Goal: Transaction & Acquisition: Purchase product/service

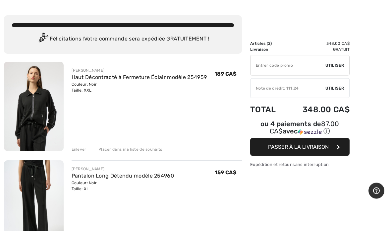
scroll to position [25, 0]
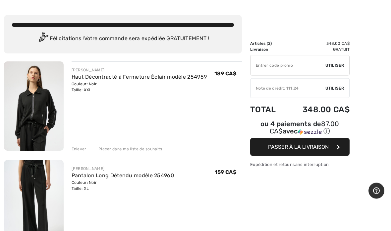
click at [83, 150] on div "Enlever" at bounding box center [79, 149] width 15 height 6
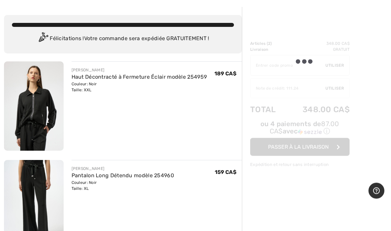
scroll to position [26, 0]
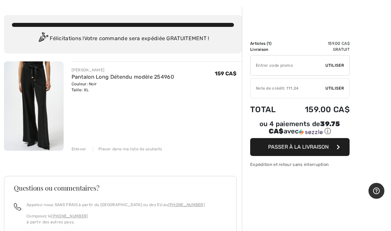
click at [82, 148] on div "Enlever" at bounding box center [79, 149] width 15 height 6
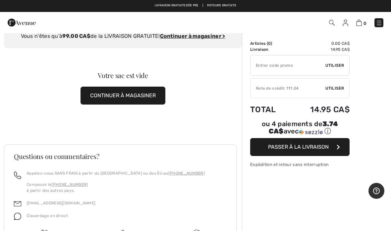
scroll to position [0, 0]
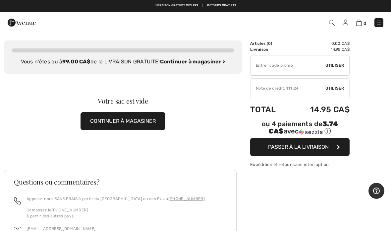
click at [381, 21] on img at bounding box center [379, 23] width 7 height 7
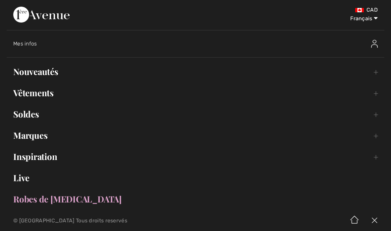
click at [46, 136] on link "Marques Open submenu" at bounding box center [196, 135] width 378 height 15
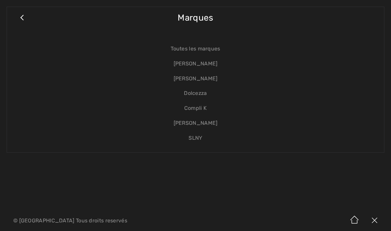
click at [214, 51] on link "Toutes les marques" at bounding box center [196, 48] width 364 height 15
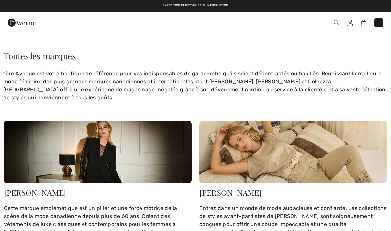
checkbox input "true"
click at [253, 152] on img at bounding box center [294, 152] width 188 height 62
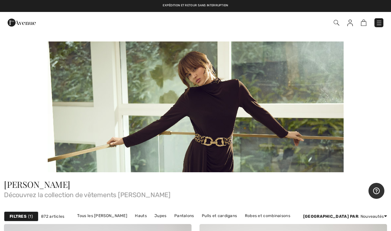
click at [378, 25] on img at bounding box center [379, 23] width 7 height 7
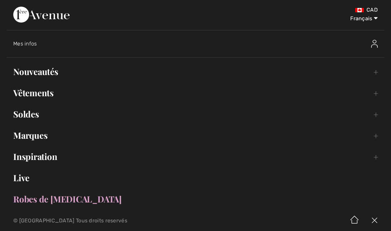
click at [43, 70] on link "Nouveautés Toggle submenu" at bounding box center [196, 71] width 378 height 15
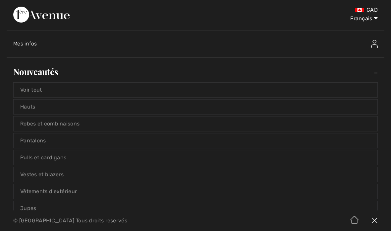
click at [41, 91] on link "Voir tout" at bounding box center [196, 90] width 364 height 15
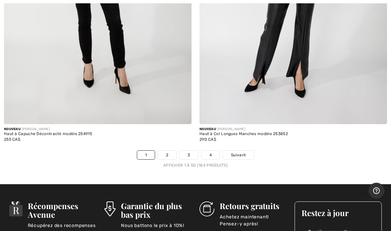
scroll to position [7917, 0]
click at [242, 152] on span "Suivant" at bounding box center [238, 155] width 15 height 6
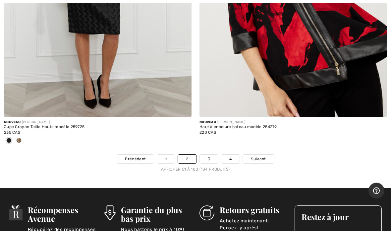
scroll to position [8001, 0]
click at [210, 156] on link "3" at bounding box center [209, 158] width 18 height 9
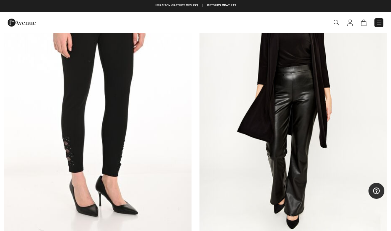
scroll to position [4969, 0]
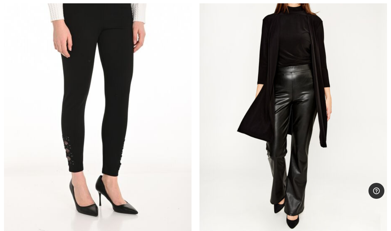
click at [287, 68] on img at bounding box center [294, 96] width 188 height 281
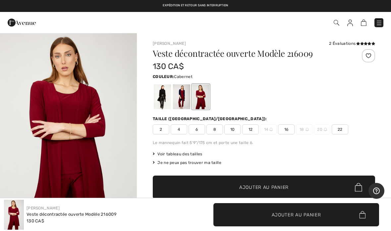
click at [159, 94] on div at bounding box center [162, 96] width 17 height 25
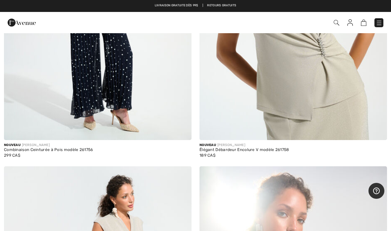
scroll to position [6349, 0]
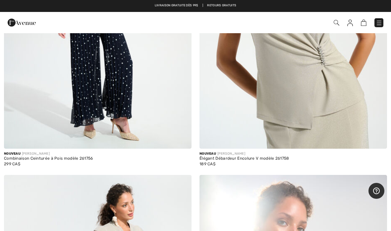
click at [375, 27] on link at bounding box center [378, 22] width 9 height 9
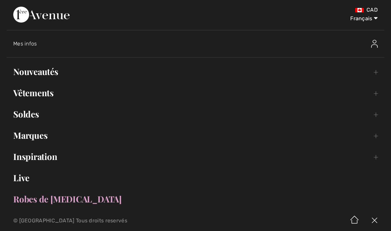
click at [48, 94] on link "Vêtements Toggle submenu" at bounding box center [196, 93] width 378 height 15
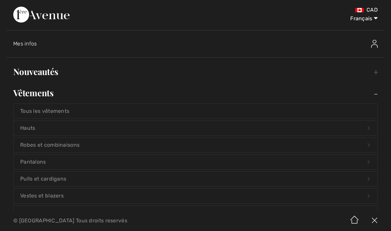
scroll to position [1, 0]
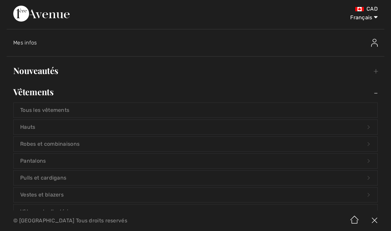
click at [92, 148] on link "Robes et combinaisons Open submenu" at bounding box center [196, 144] width 364 height 15
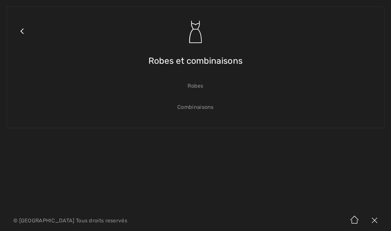
click at [195, 88] on link "Robes" at bounding box center [196, 86] width 364 height 15
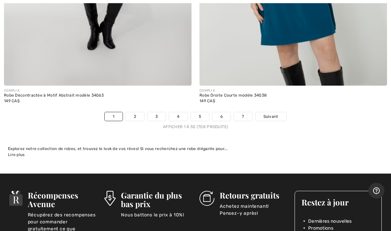
scroll to position [8045, 0]
click at [268, 113] on span "Suivant" at bounding box center [270, 116] width 15 height 6
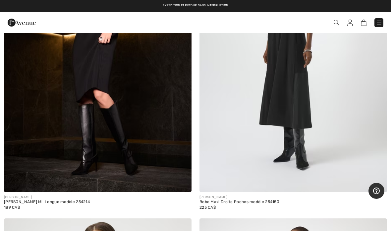
scroll to position [473, 0]
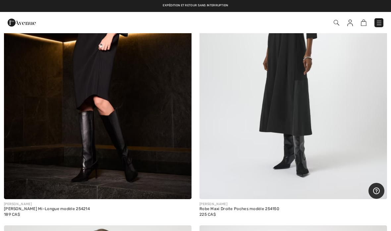
click at [301, 91] on img at bounding box center [294, 57] width 188 height 281
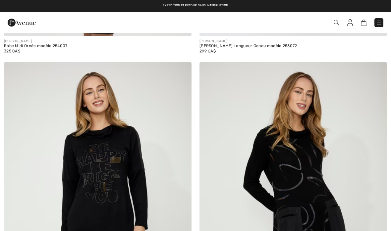
scroll to position [937, 0]
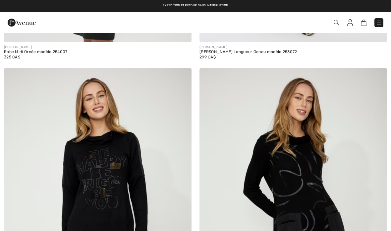
click at [303, 186] on img at bounding box center [294, 208] width 188 height 281
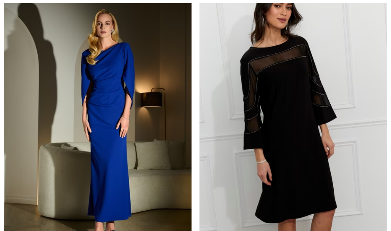
scroll to position [2634, 0]
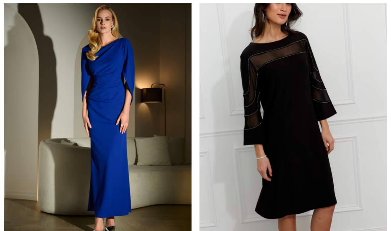
click at [286, 134] on img at bounding box center [294, 110] width 188 height 281
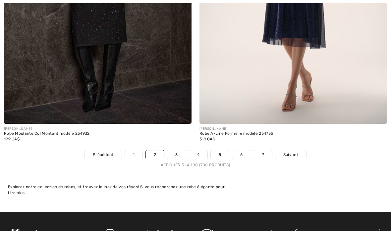
scroll to position [7908, 0]
click at [291, 151] on span "Suivant" at bounding box center [290, 154] width 15 height 6
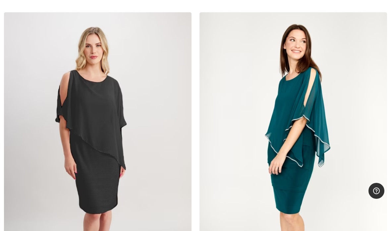
scroll to position [5486, 0]
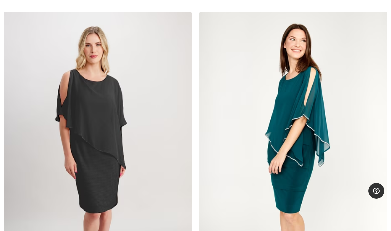
click at [2, 209] on div "[PERSON_NAME] [PERSON_NAME] Mi-Longue modèle 219203 312 CA$" at bounding box center [98, 171] width 196 height 318
click at [2, 205] on div "FRANK LYMAN Robe Fourreau Mi-Longue modèle 219203 312 CA$" at bounding box center [98, 171] width 196 height 318
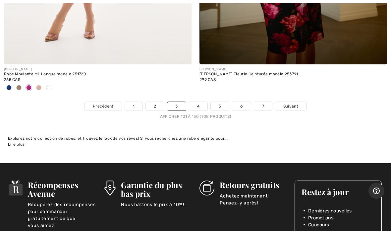
scroll to position [8023, 0]
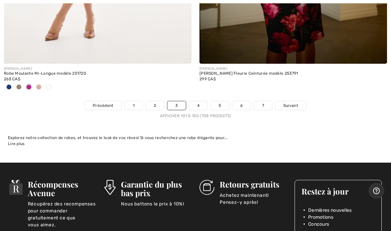
click at [288, 102] on span "Suivant" at bounding box center [290, 105] width 15 height 6
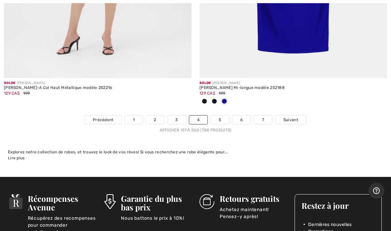
scroll to position [7975, 0]
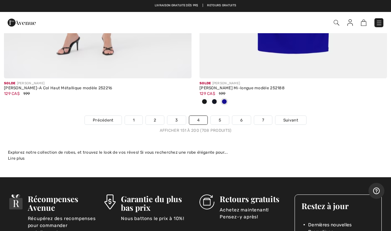
click at [289, 117] on span "Suivant" at bounding box center [290, 120] width 15 height 6
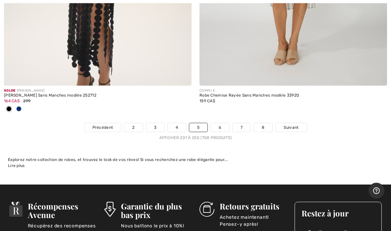
scroll to position [8056, 0]
click at [295, 124] on span "Suivant" at bounding box center [291, 127] width 15 height 6
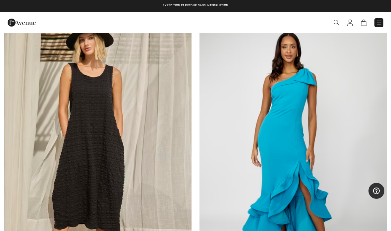
scroll to position [6452, 0]
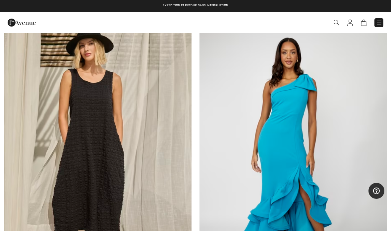
click at [98, 201] on img at bounding box center [98, 158] width 188 height 281
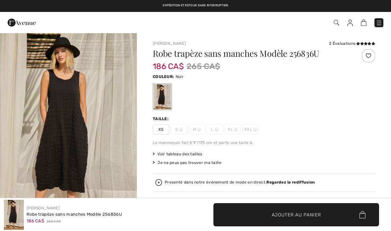
checkbox input "true"
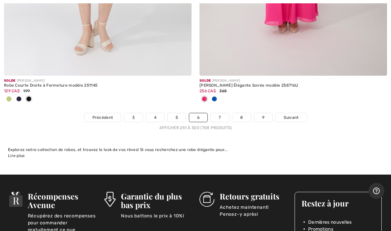
scroll to position [7960, 0]
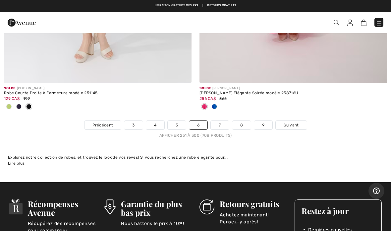
click at [292, 122] on span "Suivant" at bounding box center [291, 125] width 15 height 6
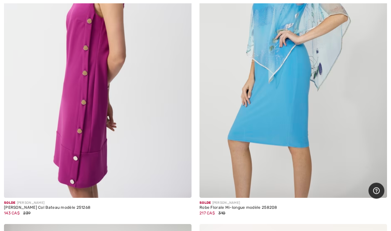
scroll to position [4022, 0]
click at [86, 157] on img at bounding box center [98, 56] width 188 height 281
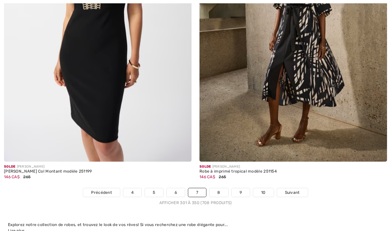
scroll to position [7892, 0]
click at [295, 189] on span "Suivant" at bounding box center [292, 192] width 15 height 6
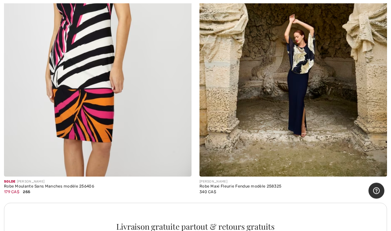
scroll to position [3697, 0]
click at [308, 67] on img at bounding box center [294, 35] width 188 height 281
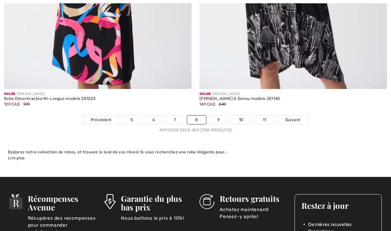
scroll to position [8052, 0]
click at [291, 117] on span "Suivant" at bounding box center [292, 120] width 15 height 6
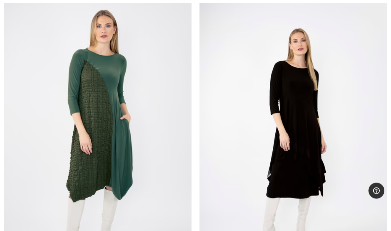
scroll to position [6506, 0]
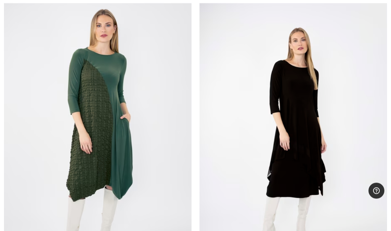
click at [323, 167] on img at bounding box center [294, 137] width 188 height 281
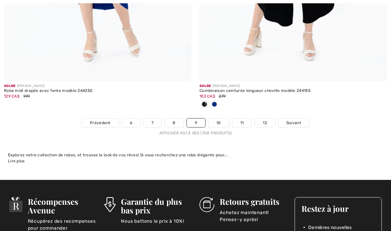
scroll to position [8028, 0]
click at [297, 118] on link "Suivant" at bounding box center [293, 122] width 31 height 9
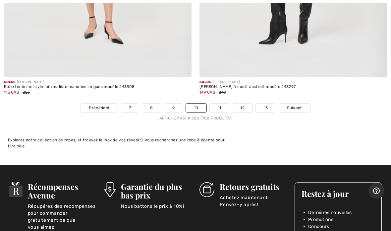
scroll to position [8032, 0]
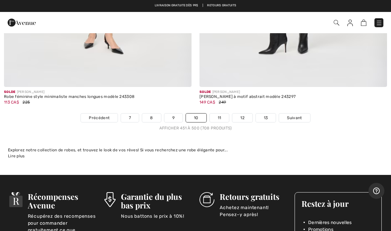
click at [295, 115] on span "Suivant" at bounding box center [294, 118] width 15 height 6
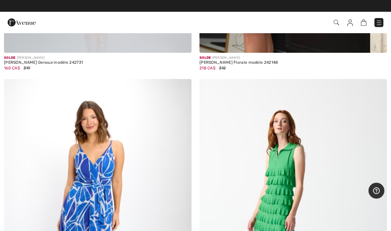
scroll to position [1234, 0]
click at [380, 26] on img at bounding box center [379, 23] width 7 height 7
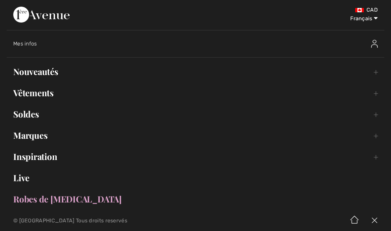
click at [16, 128] on link "Marques Open submenu" at bounding box center [196, 135] width 378 height 15
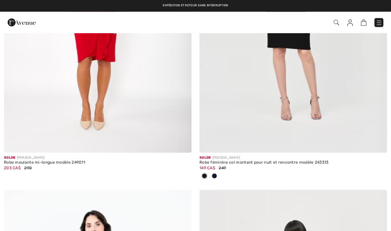
scroll to position [7269, 0]
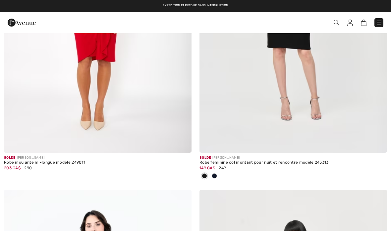
click at [379, 22] on img at bounding box center [379, 23] width 7 height 7
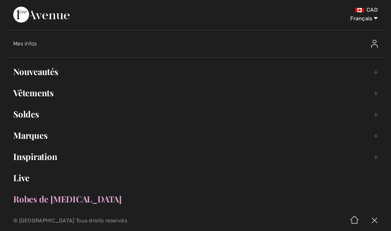
click at [31, 110] on link "Soldes Toggle submenu" at bounding box center [196, 114] width 378 height 15
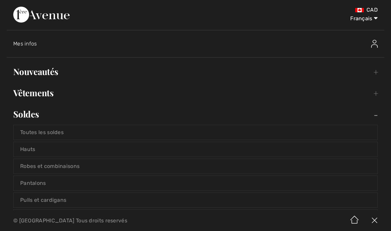
click at [62, 201] on link "Pulls et cardigans" at bounding box center [196, 200] width 364 height 15
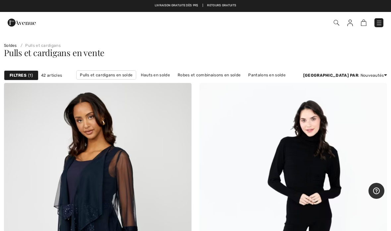
click at [382, 23] on img at bounding box center [379, 23] width 7 height 7
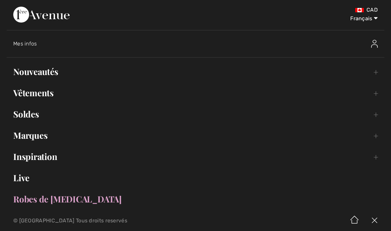
click at [48, 157] on link "Inspiration Toggle submenu" at bounding box center [196, 156] width 378 height 15
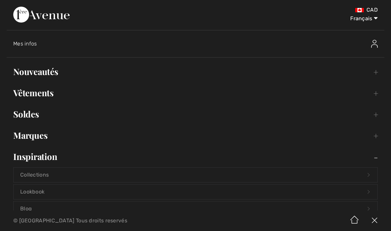
click at [50, 174] on link "Collections Open submenu" at bounding box center [196, 174] width 364 height 15
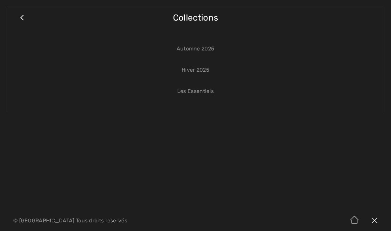
click at [207, 70] on link "Hiver 2025" at bounding box center [196, 70] width 364 height 15
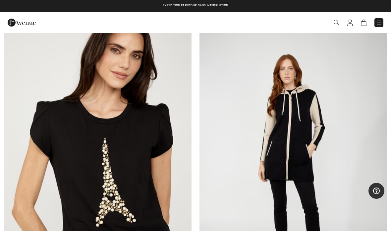
scroll to position [1290, 0]
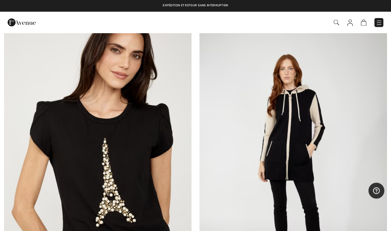
click at [297, 141] on img at bounding box center [294, 166] width 188 height 281
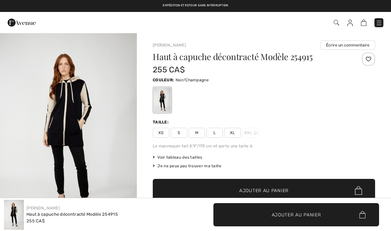
checkbox input "true"
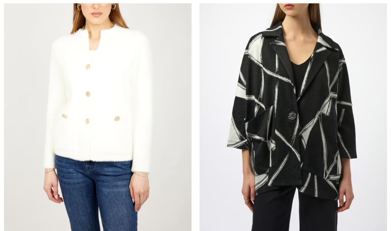
scroll to position [4957, 0]
click at [302, 135] on img at bounding box center [294, 90] width 188 height 281
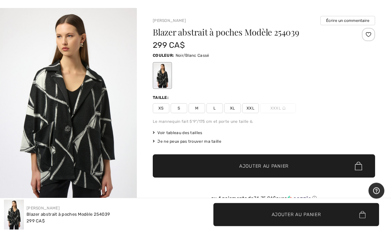
scroll to position [25, 0]
click at [194, 133] on span "Voir tableau des tailles" at bounding box center [178, 133] width 50 height 6
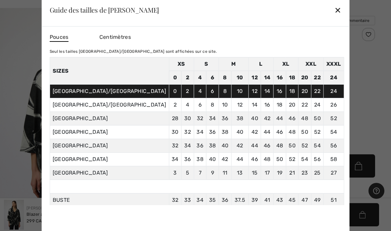
click at [309, 25] on div "Guide des tailles de Joseph Ribkoff ✕" at bounding box center [196, 9] width 308 height 33
click at [334, 17] on div "✕" at bounding box center [337, 10] width 7 height 14
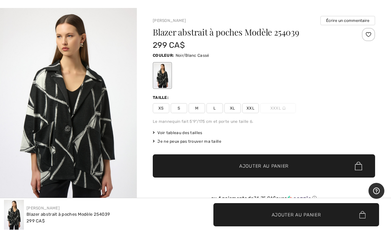
click at [252, 112] on span "XXL" at bounding box center [250, 108] width 17 height 10
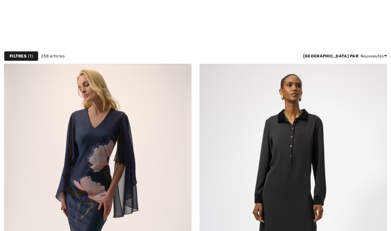
checkbox input "true"
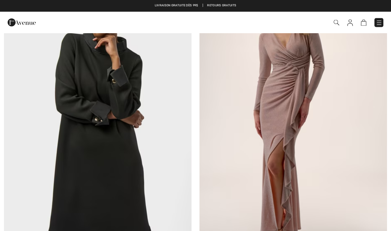
scroll to position [397, 0]
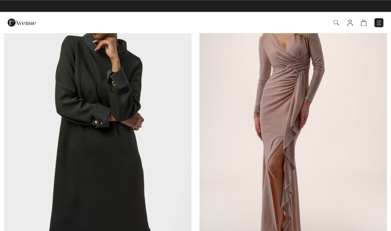
click at [133, 203] on img at bounding box center [98, 114] width 188 height 281
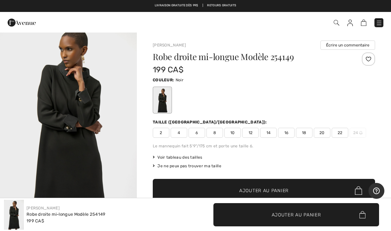
scroll to position [4, 0]
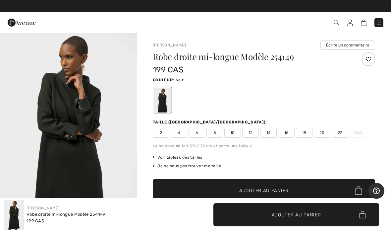
click at [332, 15] on div "Commander" at bounding box center [195, 22] width 391 height 21
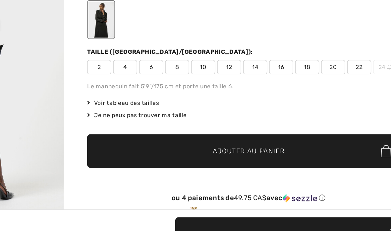
scroll to position [33, 0]
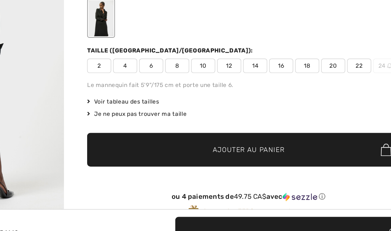
click at [153, 121] on span "Voir tableau des tailles" at bounding box center [178, 124] width 50 height 6
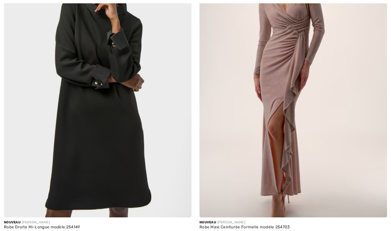
scroll to position [440, 0]
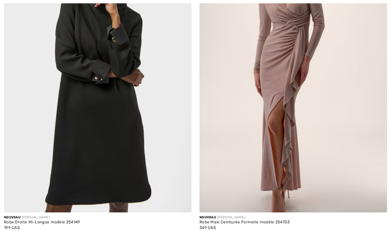
click at [131, 180] on img at bounding box center [98, 71] width 188 height 281
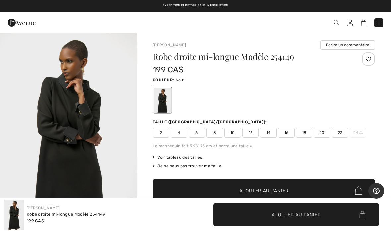
click at [322, 135] on span "20" at bounding box center [322, 133] width 17 height 10
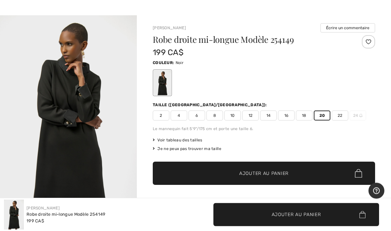
click at [290, 177] on span "✔ Ajouté au panier Ajouter au panier" at bounding box center [264, 173] width 222 height 23
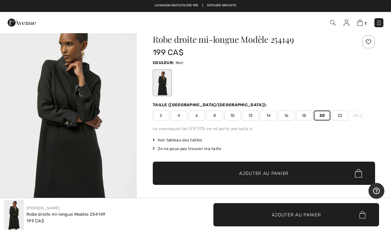
click at [362, 23] on img at bounding box center [360, 23] width 6 height 6
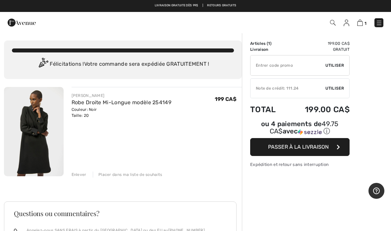
click at [338, 86] on span "Utiliser" at bounding box center [334, 88] width 19 height 6
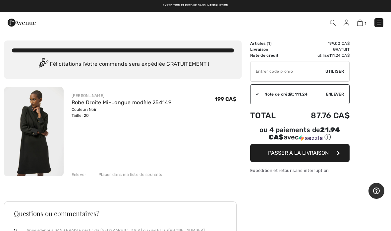
click at [296, 155] on span "Passer à la livraison" at bounding box center [298, 152] width 61 height 6
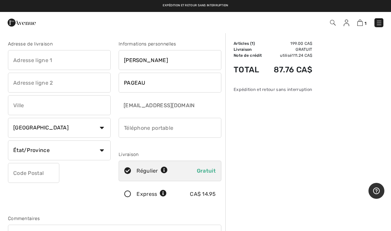
click at [74, 61] on input "text" at bounding box center [59, 60] width 103 height 20
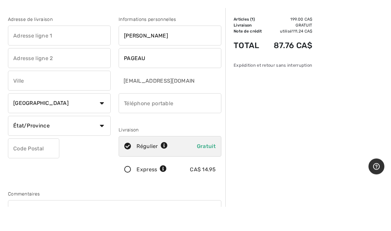
type input "[STREET_ADDRESS][PERSON_NAME]"
type input "Lévis"
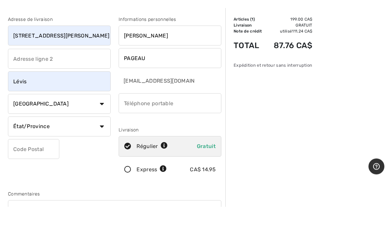
scroll to position [25, 0]
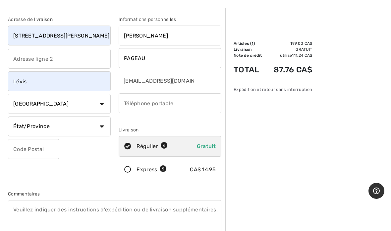
select select "QC"
type input "G6J1E4"
type input "4188363046"
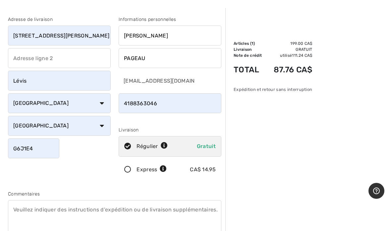
click at [157, 36] on input "LUCIE" at bounding box center [170, 36] width 103 height 20
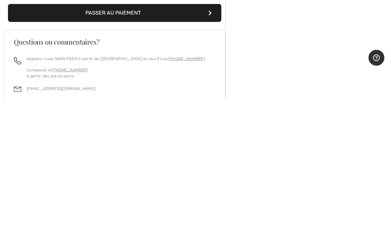
scroll to position [149, 0]
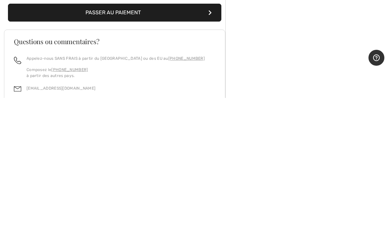
type input "LUCIE G"
click at [213, 137] on button "Passer au paiement" at bounding box center [114, 146] width 213 height 18
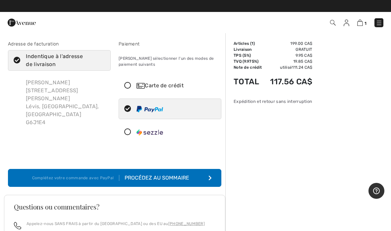
click at [128, 84] on icon at bounding box center [128, 85] width 18 height 7
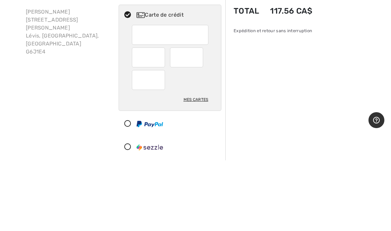
scroll to position [71, 0]
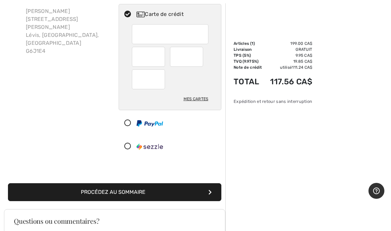
click at [201, 59] on div at bounding box center [186, 57] width 33 height 20
click at [200, 57] on div at bounding box center [186, 57] width 33 height 20
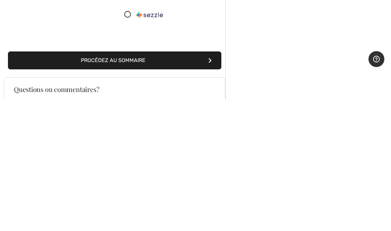
click at [165, 183] on button "Procédez au sommaire" at bounding box center [114, 192] width 213 height 18
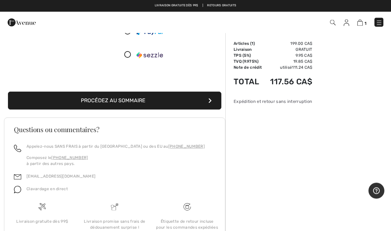
scroll to position [127, 0]
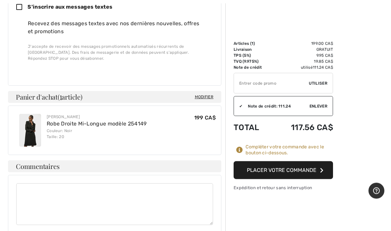
scroll to position [341, 0]
click at [302, 172] on button "Placer votre commande" at bounding box center [283, 170] width 99 height 18
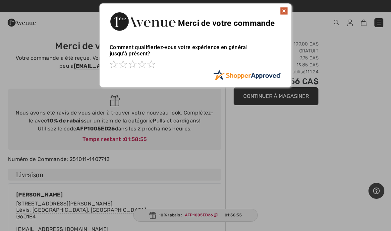
click at [285, 8] on img at bounding box center [284, 11] width 8 height 8
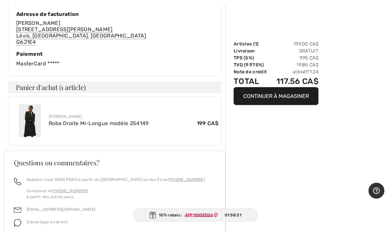
scroll to position [285, 0]
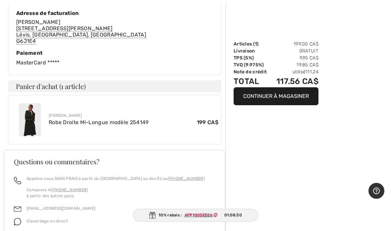
click at [202, 217] on ins "AFP1005ED26" at bounding box center [199, 214] width 28 height 5
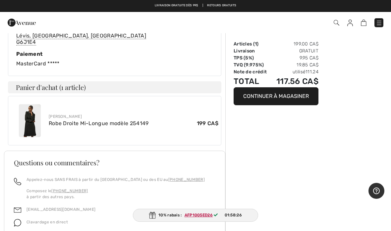
click at [377, 23] on img at bounding box center [379, 23] width 7 height 7
